Goal: Task Accomplishment & Management: Complete application form

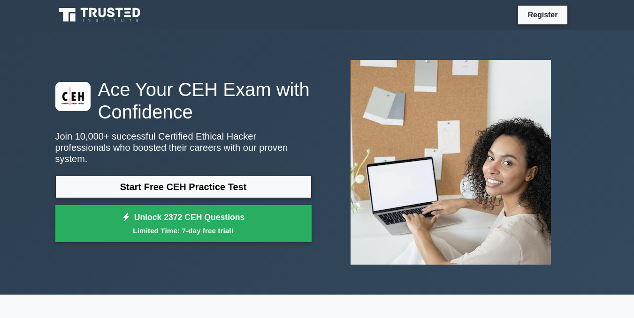
click at [189, 180] on link "Start Free CEH Practice Test" at bounding box center [183, 187] width 256 height 23
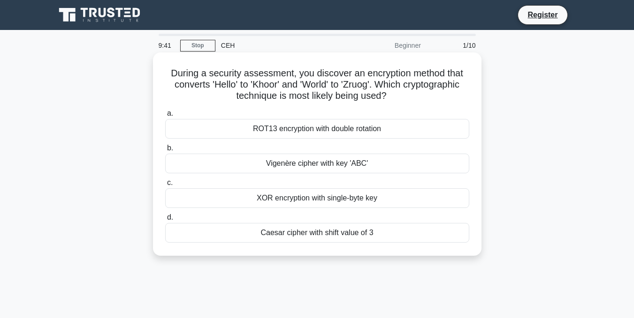
click at [182, 167] on div "Vigenère cipher with key 'ABC'" at bounding box center [317, 164] width 304 height 20
click at [165, 151] on input "b. Vigenère cipher with key 'ABC'" at bounding box center [165, 148] width 0 height 6
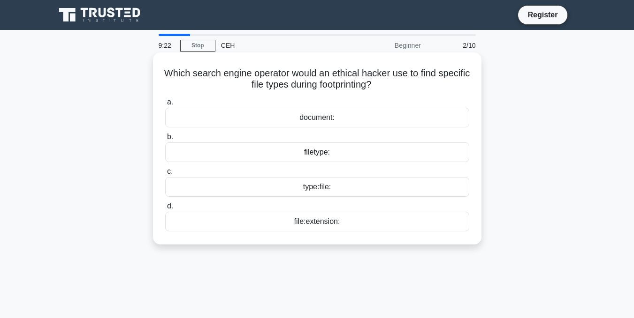
click at [319, 223] on div "file:extension:" at bounding box center [317, 222] width 304 height 20
click at [165, 210] on input "d. file:extension:" at bounding box center [165, 207] width 0 height 6
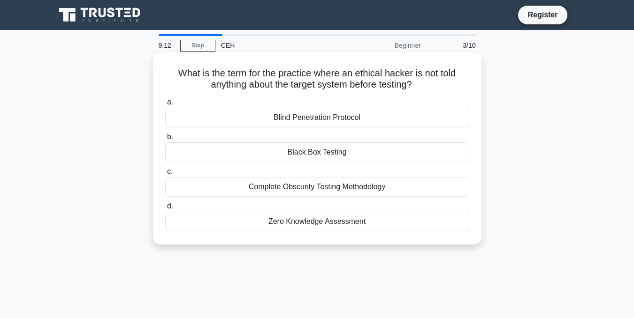
click at [321, 117] on div "Blind Penetration Protocol" at bounding box center [317, 118] width 304 height 20
click at [165, 106] on input "a. Blind Penetration Protocol" at bounding box center [165, 102] width 0 height 6
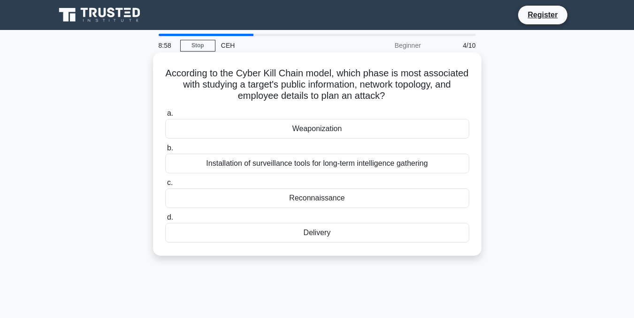
click at [340, 166] on div "Installation of surveillance tools for long-term intelligence gathering" at bounding box center [317, 164] width 304 height 20
click at [165, 151] on input "b. Installation of surveillance tools for long-term intelligence gathering" at bounding box center [165, 148] width 0 height 6
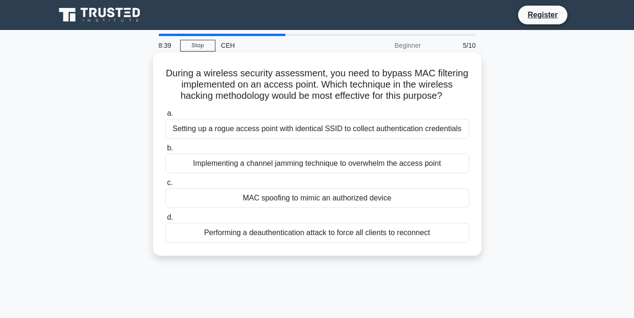
click at [325, 197] on div "MAC spoofing to mimic an authorized device" at bounding box center [317, 199] width 304 height 20
click at [165, 186] on input "c. MAC spoofing to mimic an authorized device" at bounding box center [165, 183] width 0 height 6
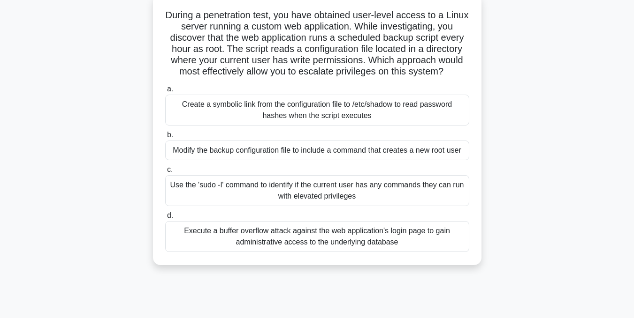
scroll to position [39, 0]
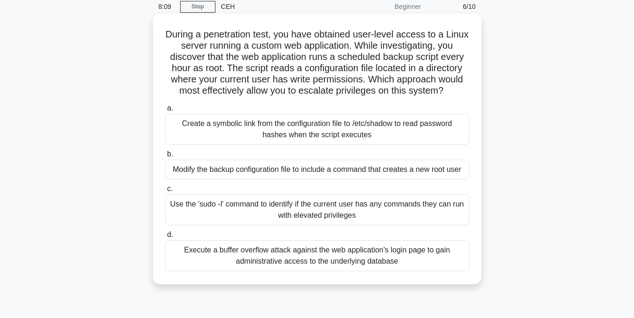
click at [317, 225] on div "Use the 'sudo -l' command to identify if the current user has any commands they…" at bounding box center [317, 210] width 304 height 31
click at [165, 192] on input "c. Use the 'sudo -l' command to identify if the current user has any commands t…" at bounding box center [165, 189] width 0 height 6
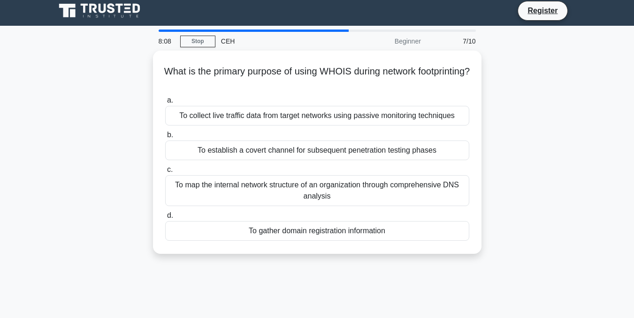
scroll to position [0, 0]
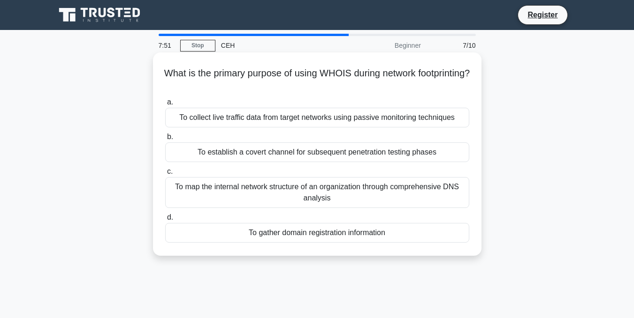
click at [261, 192] on div "To map the internal network structure of an organization through comprehensive …" at bounding box center [317, 192] width 304 height 31
click at [165, 175] on input "c. To map the internal network structure of an organization through comprehensi…" at bounding box center [165, 172] width 0 height 6
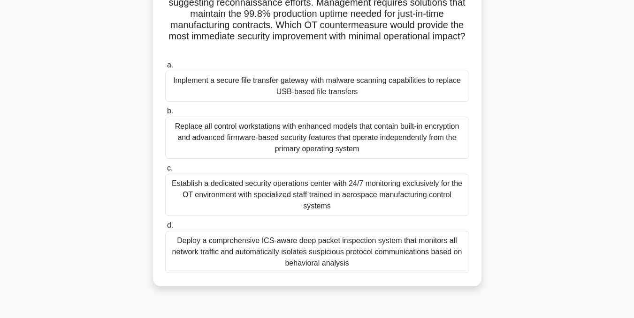
scroll to position [158, 0]
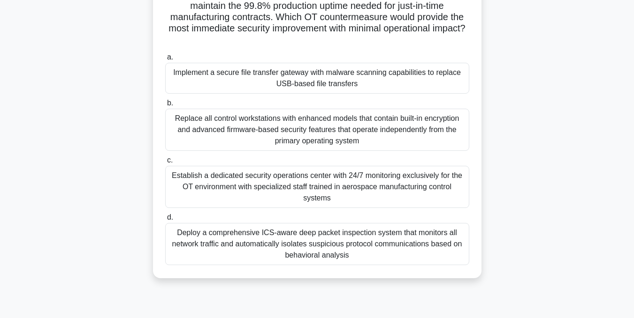
click at [325, 127] on div "Replace all control workstations with enhanced models that contain built-in enc…" at bounding box center [317, 130] width 304 height 42
click at [165, 106] on input "b. Replace all control workstations with enhanced models that contain built-in …" at bounding box center [165, 103] width 0 height 6
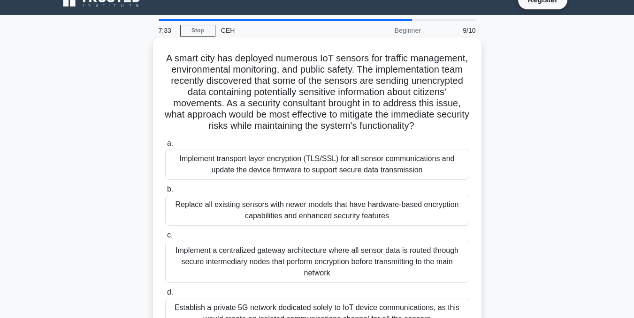
scroll to position [15, 0]
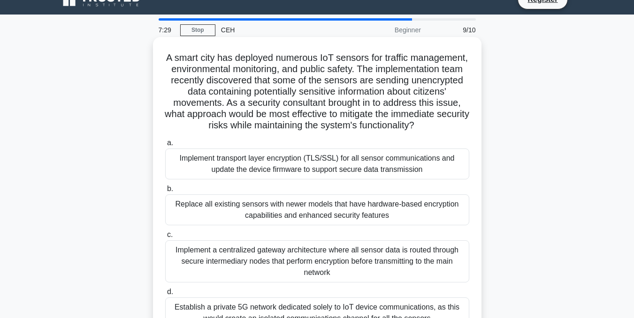
click at [309, 178] on div "Implement transport layer encryption (TLS/SSL) for all sensor communications an…" at bounding box center [317, 164] width 304 height 31
click at [165, 146] on input "a. Implement transport layer encryption (TLS/SSL) for all sensor communications…" at bounding box center [165, 143] width 0 height 6
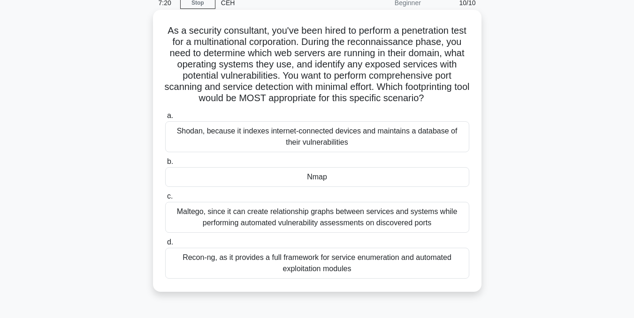
scroll to position [42, 0]
click at [333, 178] on div "Nmap" at bounding box center [317, 178] width 304 height 20
click at [165, 166] on input "b. Nmap" at bounding box center [165, 162] width 0 height 6
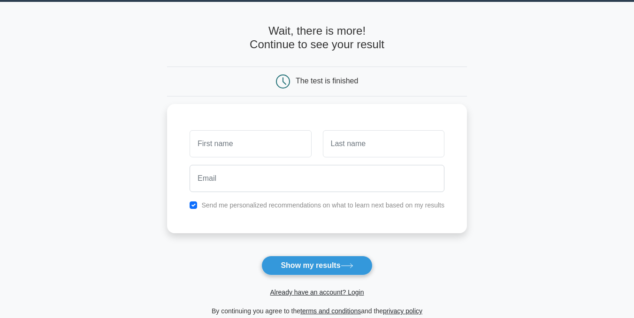
scroll to position [30, 0]
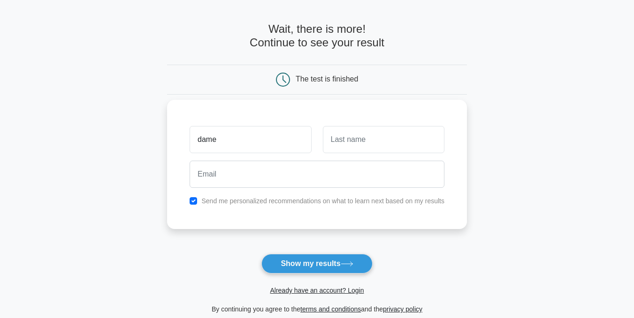
type input "dame"
click at [358, 148] on input "a" at bounding box center [383, 139] width 121 height 27
type input "angelu"
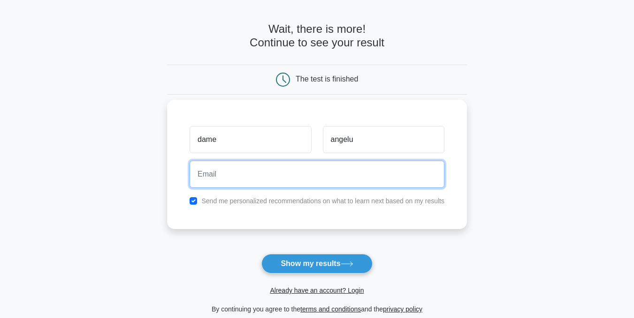
click at [327, 177] on input "email" at bounding box center [316, 174] width 255 height 27
type input "[EMAIL_ADDRESS][DOMAIN_NAME]"
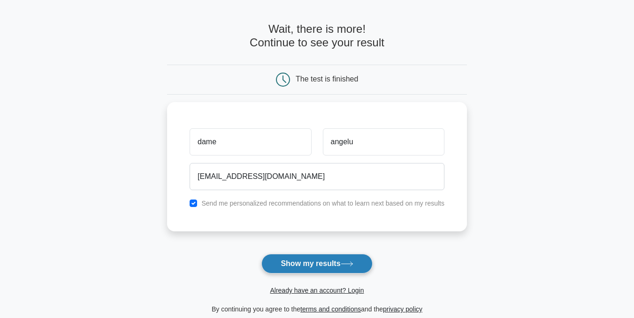
click at [301, 263] on button "Show my results" at bounding box center [316, 264] width 111 height 20
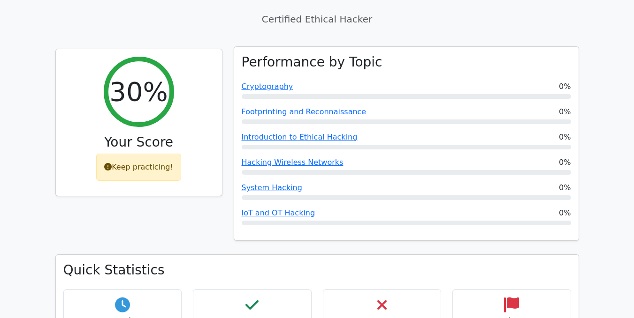
scroll to position [309, 0]
